Goal: Task Accomplishment & Management: Use online tool/utility

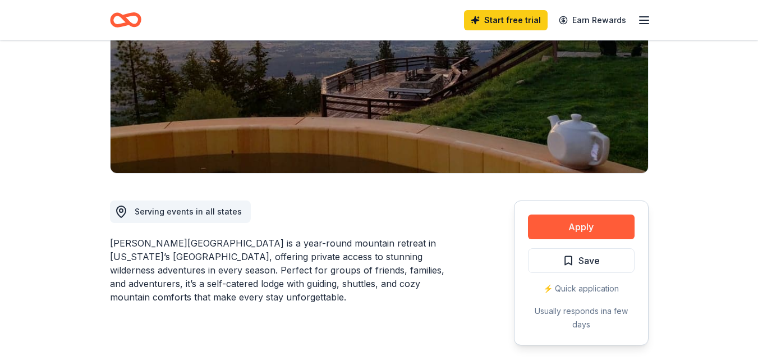
scroll to position [281, 0]
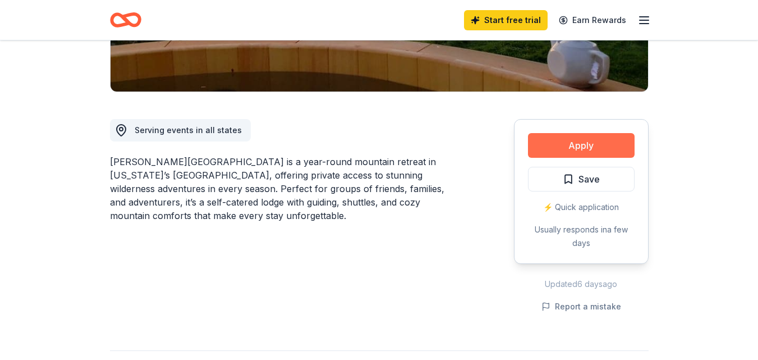
click at [582, 133] on button "Apply" at bounding box center [581, 145] width 107 height 25
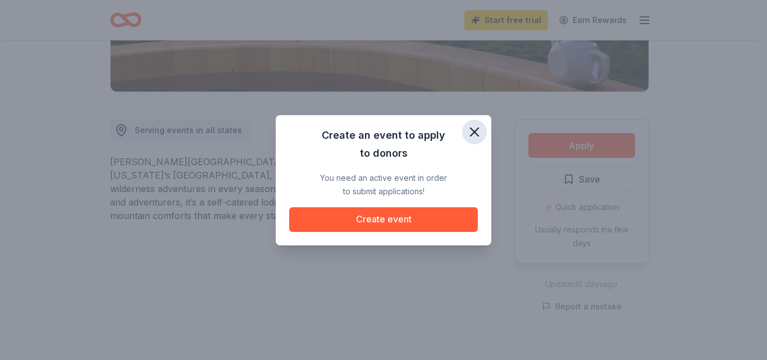
click at [473, 134] on icon "button" at bounding box center [474, 132] width 8 height 8
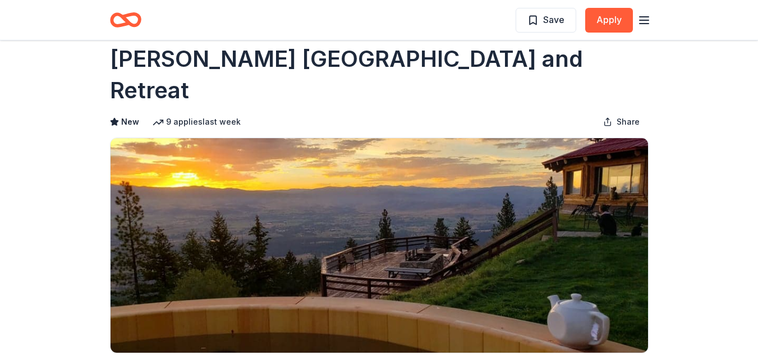
scroll to position [0, 0]
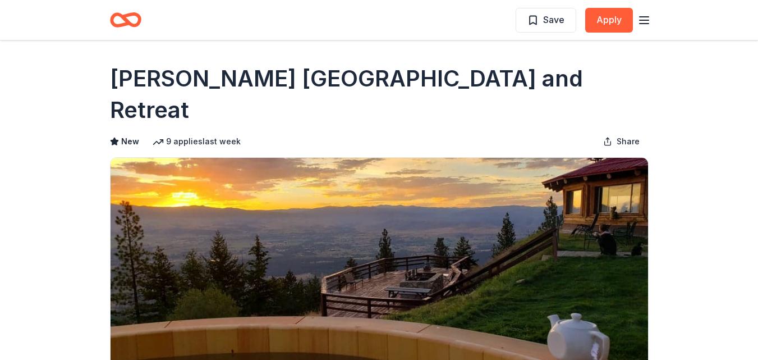
click at [126, 20] on icon "Home" at bounding box center [130, 19] width 17 height 11
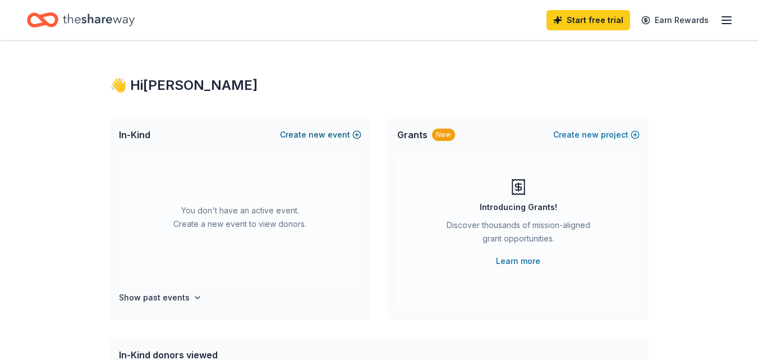
click at [318, 134] on span "new" at bounding box center [317, 134] width 17 height 13
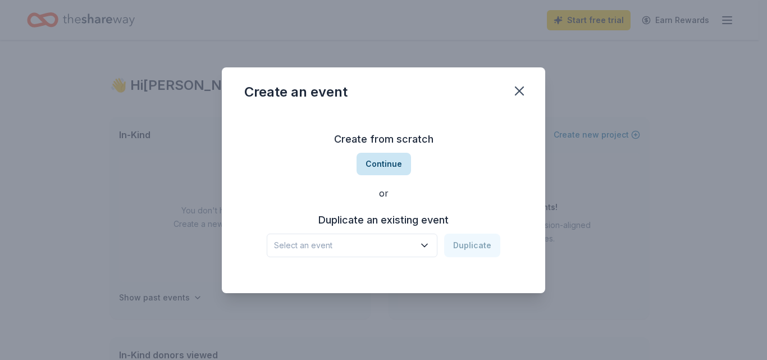
click at [377, 163] on button "Continue" at bounding box center [384, 164] width 54 height 22
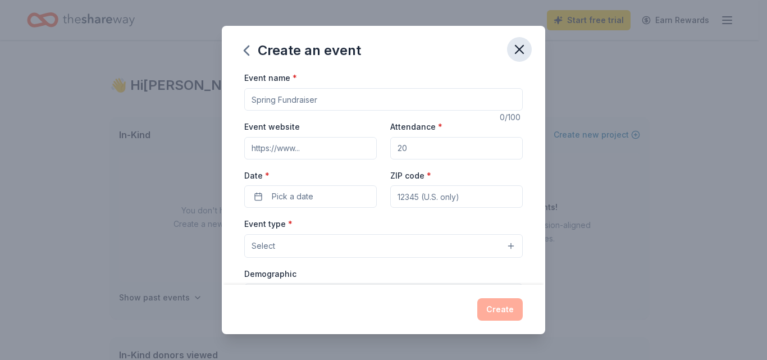
click at [519, 52] on icon "button" at bounding box center [519, 50] width 16 height 16
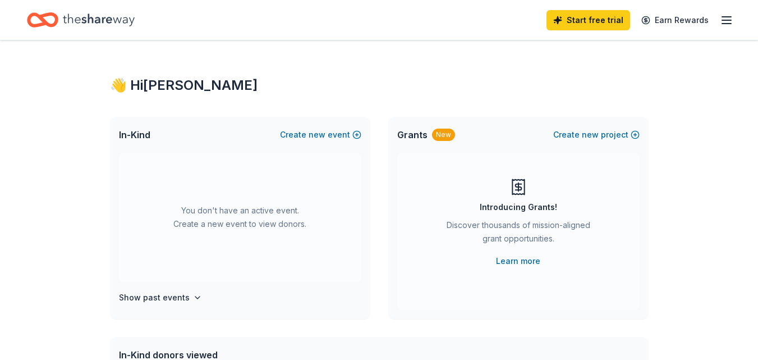
click at [450, 136] on div "New" at bounding box center [443, 135] width 23 height 12
click at [579, 136] on button "Create new project" at bounding box center [597, 134] width 86 height 13
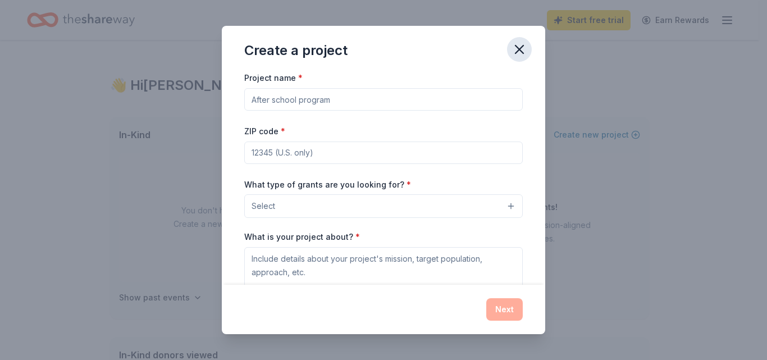
click at [516, 51] on icon "button" at bounding box center [519, 50] width 16 height 16
